Goal: Information Seeking & Learning: Learn about a topic

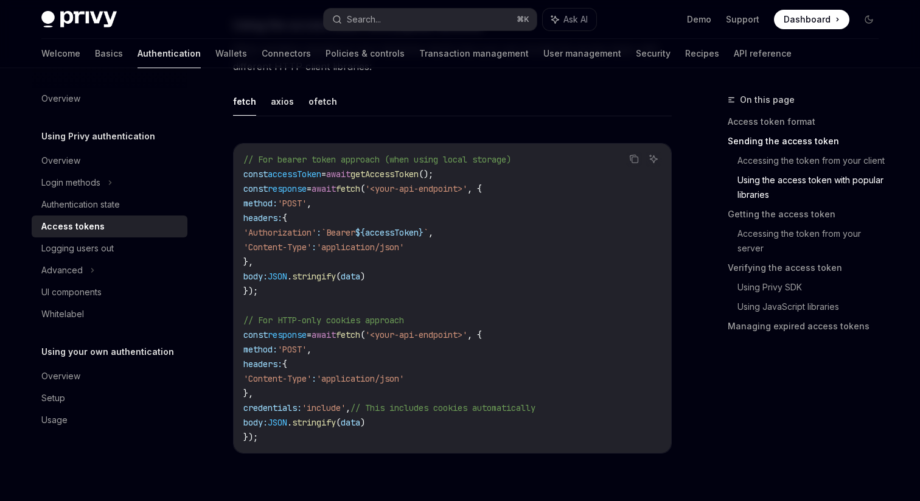
scroll to position [1103, 0]
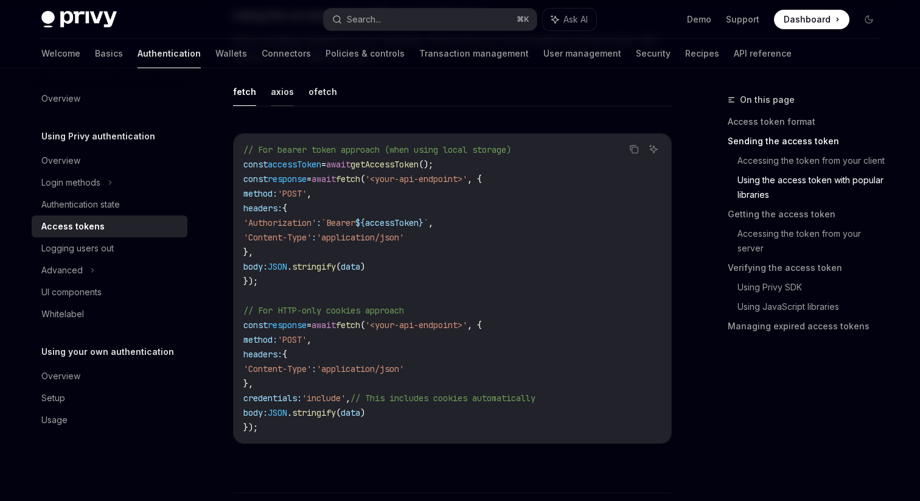
click at [283, 103] on button "axios" at bounding box center [282, 91] width 23 height 29
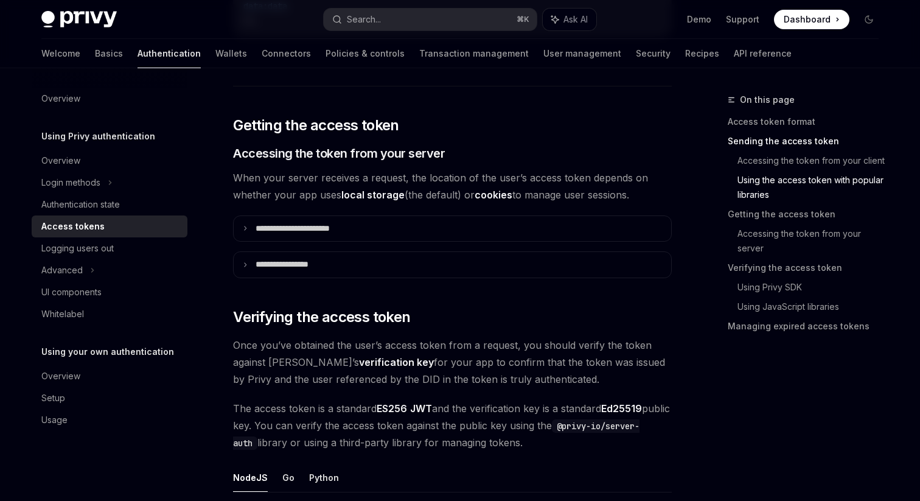
scroll to position [1519, 0]
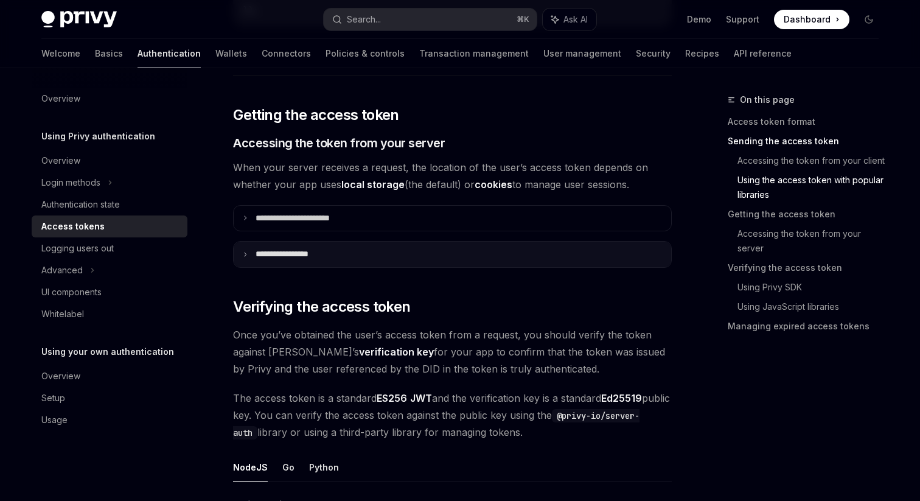
click at [302, 243] on summary "**********" at bounding box center [452, 254] width 437 height 26
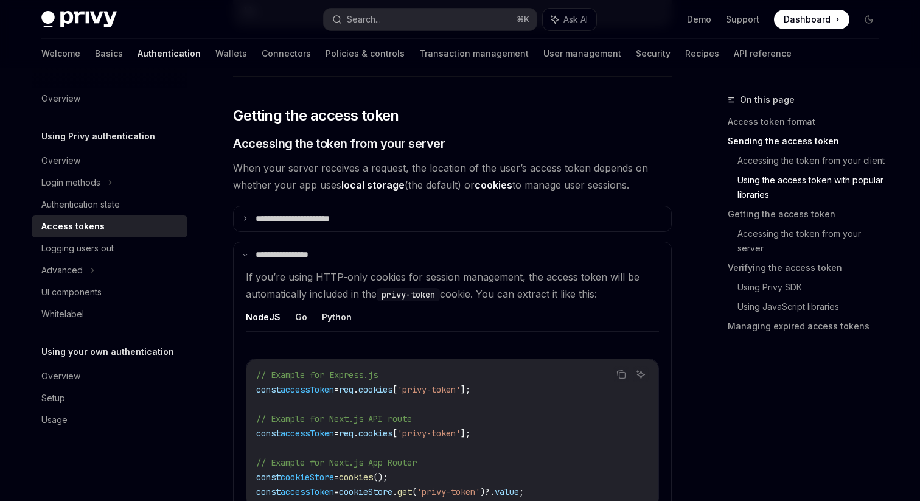
scroll to position [1517, 0]
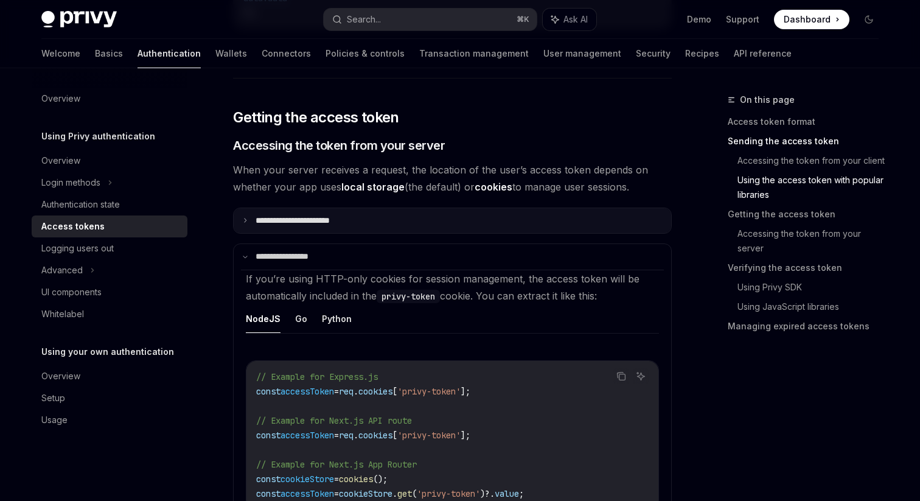
click at [316, 215] on p "**********" at bounding box center [306, 220] width 102 height 11
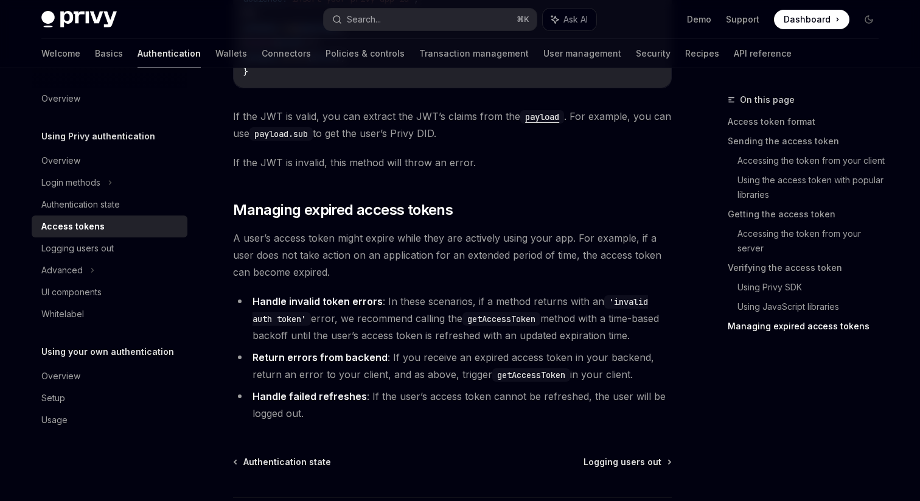
scroll to position [3635, 0]
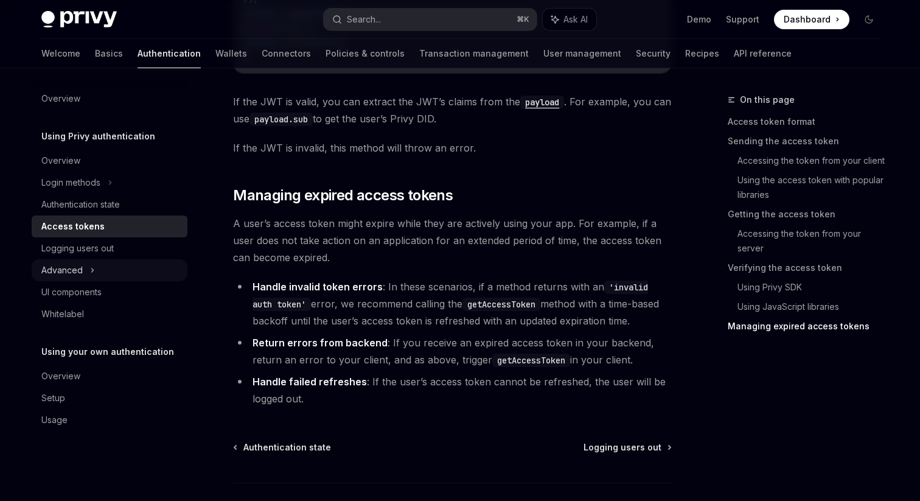
click at [100, 268] on div "Advanced" at bounding box center [110, 270] width 156 height 22
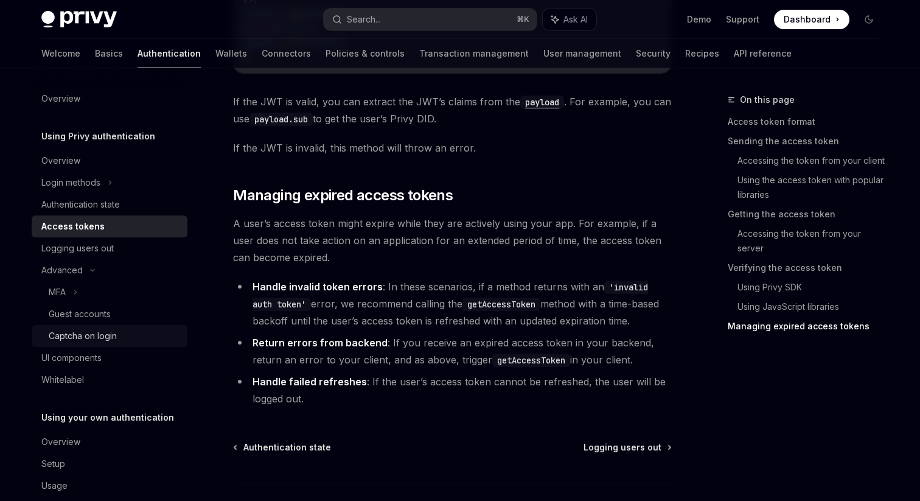
click at [111, 336] on div "Captcha on login" at bounding box center [83, 335] width 68 height 15
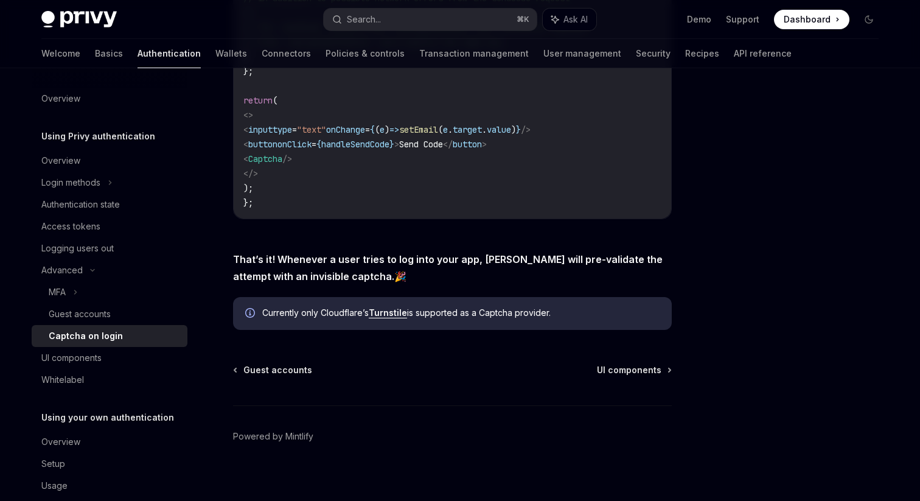
scroll to position [517, 0]
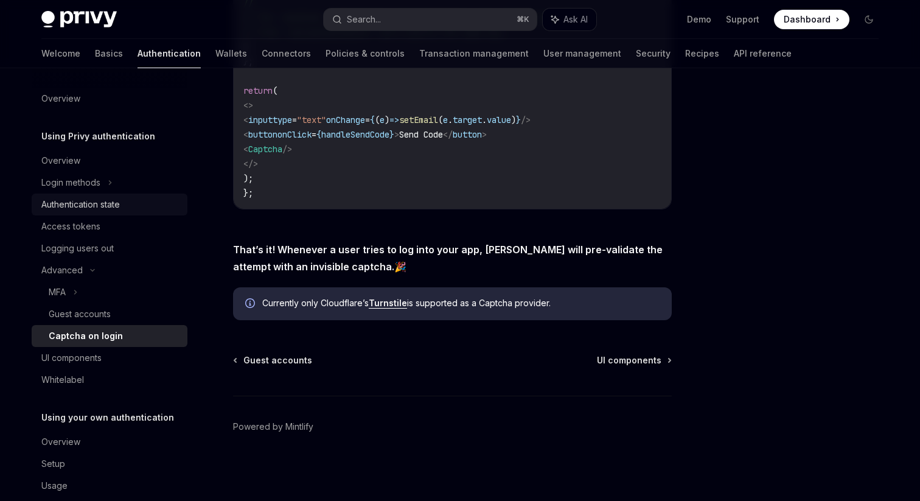
click at [139, 200] on div "Authentication state" at bounding box center [110, 204] width 139 height 15
type textarea "*"
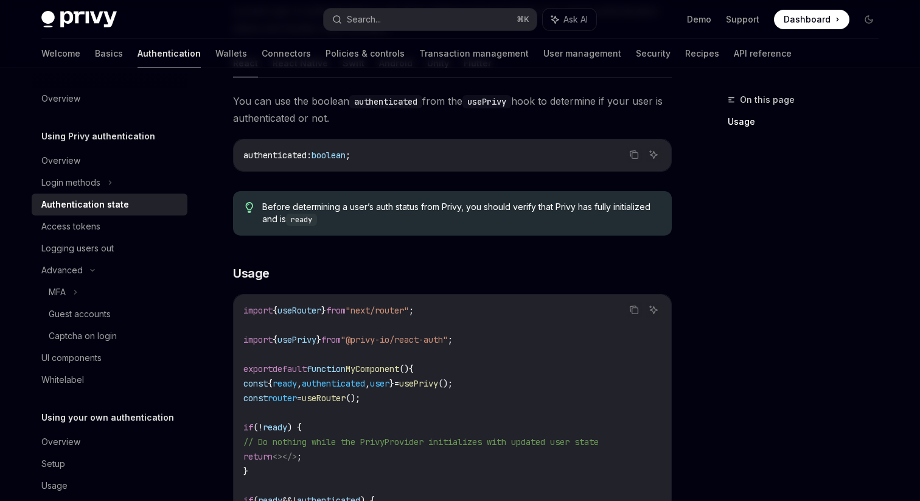
scroll to position [167, 0]
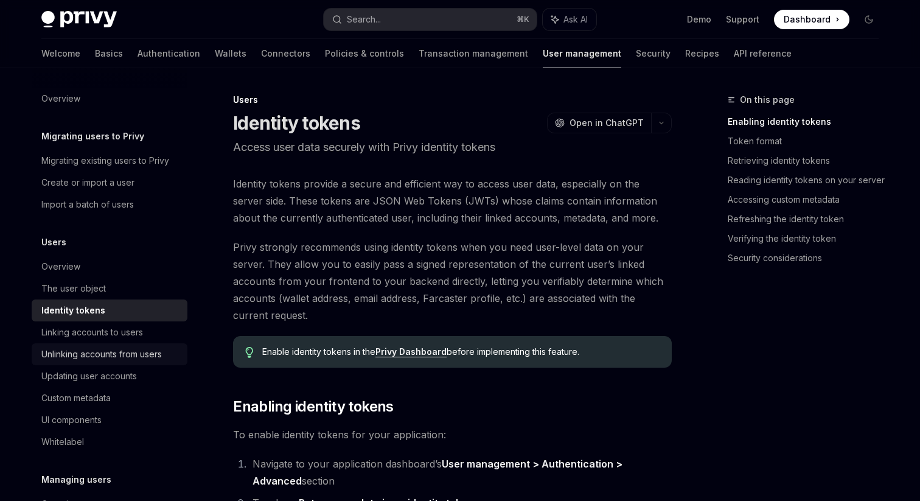
click at [83, 357] on div "Unlinking accounts from users" at bounding box center [101, 354] width 120 height 15
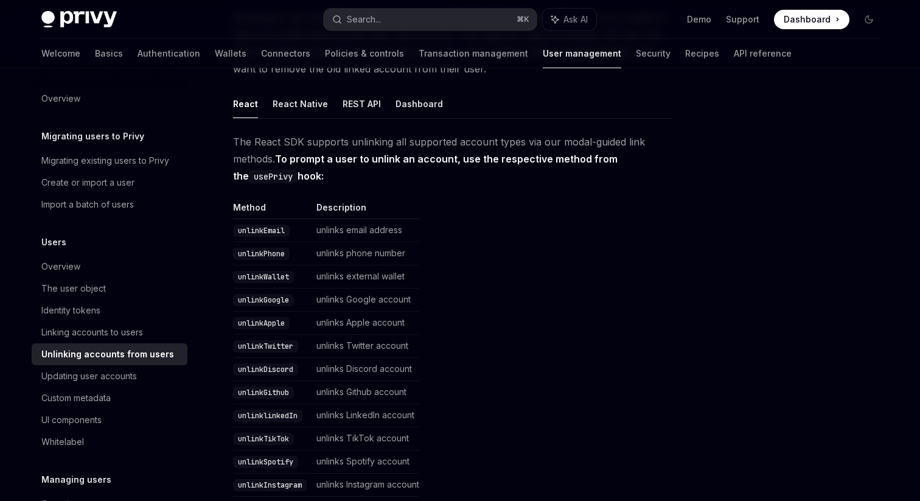
scroll to position [153, 0]
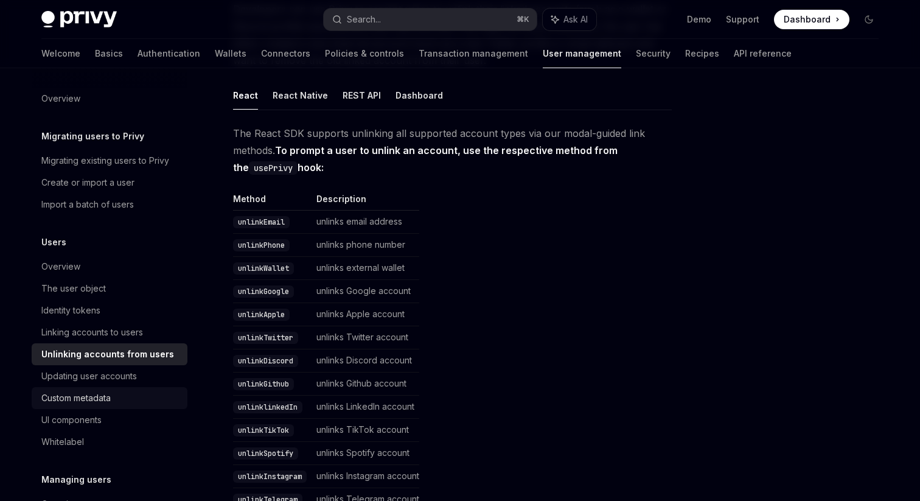
click at [97, 400] on div "Custom metadata" at bounding box center [75, 398] width 69 height 15
type textarea "*"
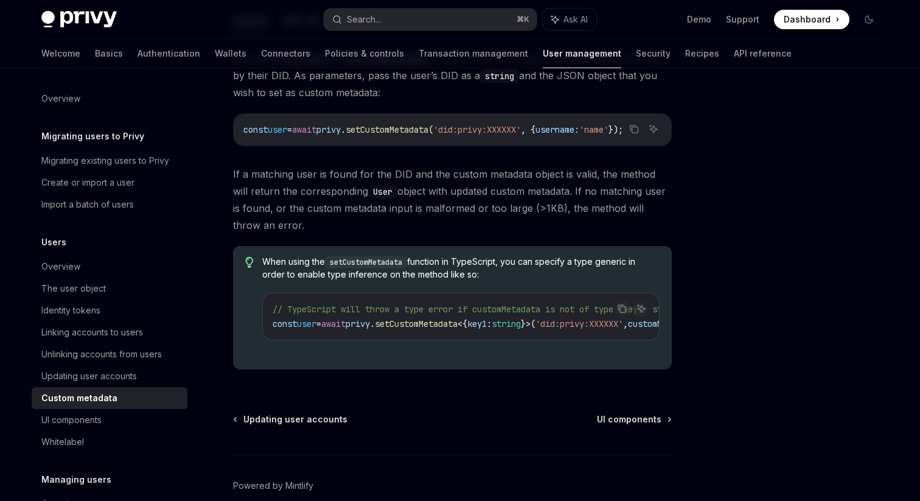
scroll to position [229, 0]
click at [305, 338] on div "// TypeScript will throw a type error if customMetadata is not of type {key1: s…" at bounding box center [461, 315] width 396 height 46
